Goal: Register for event/course

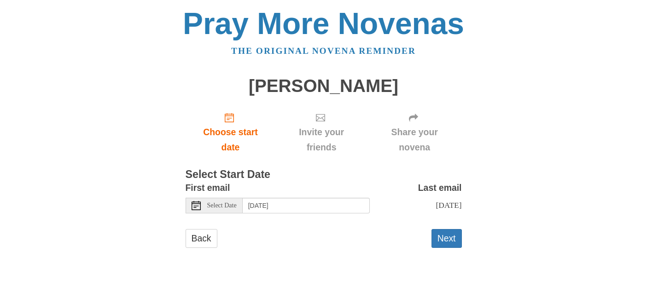
click at [194, 210] on icon at bounding box center [196, 205] width 9 height 9
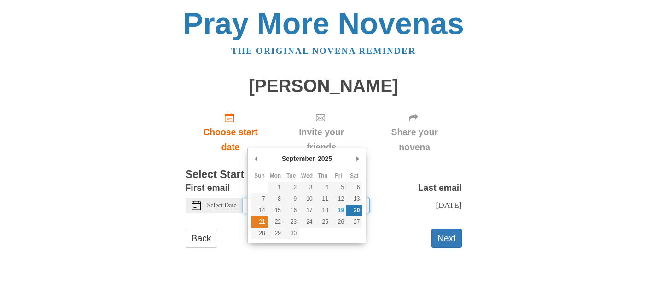
type input "[DATE]"
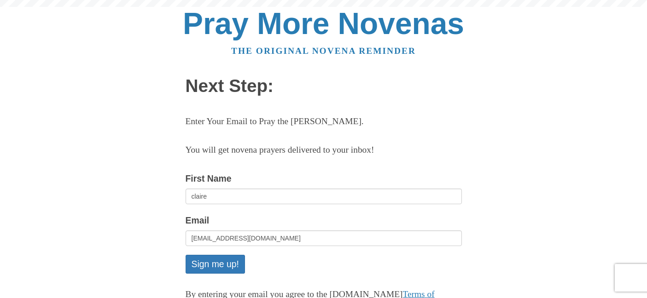
scroll to position [133, 0]
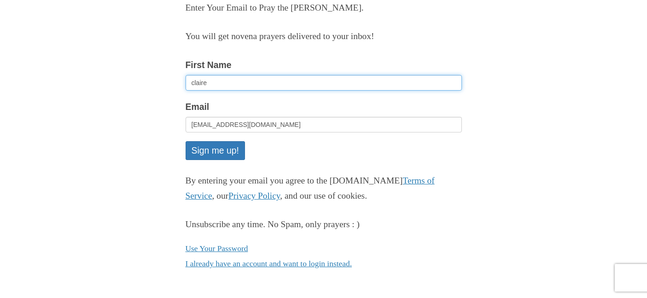
click at [216, 91] on input "claire" at bounding box center [324, 83] width 276 height 16
type input "c"
type input "Marc"
type input "[EMAIL_ADDRESS][DOMAIN_NAME]"
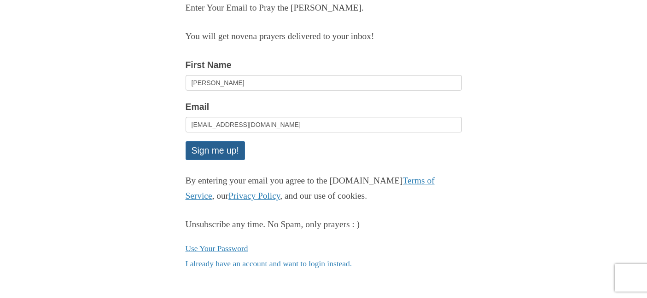
click at [229, 160] on button "Sign me up!" at bounding box center [215, 150] width 59 height 19
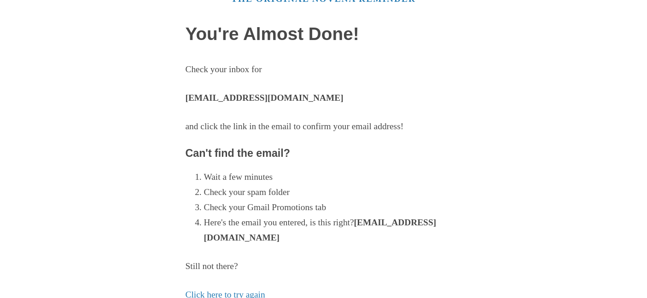
scroll to position [69, 0]
